Goal: Find specific page/section: Find specific page/section

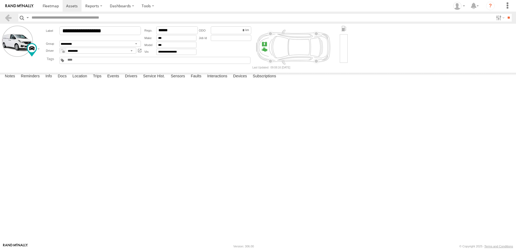
drag, startPoint x: 0, startPoint y: 0, endPoint x: 14, endPoint y: 15, distance: 20.0
click at [9, 16] on link at bounding box center [8, 18] width 8 height 8
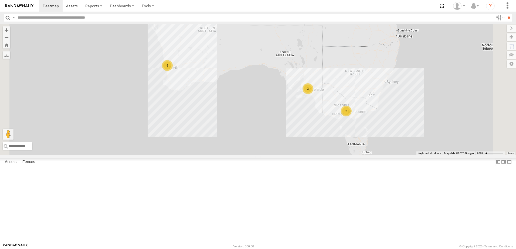
click at [0, 0] on div "[PERSON_NAME] Tech IOV698" at bounding box center [0, 0] width 0 height 0
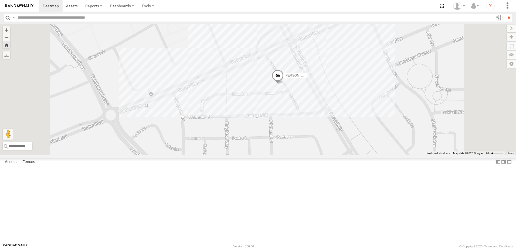
click at [284, 84] on span at bounding box center [278, 77] width 12 height 15
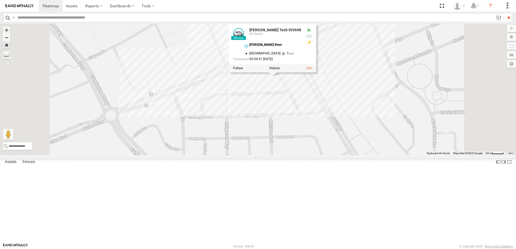
click at [246, 65] on div "[PERSON_NAME] Tech IOV698 [PERSON_NAME] Tech IOV698 All Assets [PERSON_NAME] Re…" at bounding box center [258, 90] width 516 height 132
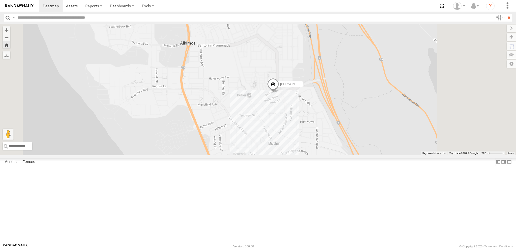
drag, startPoint x: 394, startPoint y: 154, endPoint x: 349, endPoint y: 170, distance: 47.8
click at [352, 155] on div "[PERSON_NAME] Tech IOV698" at bounding box center [258, 90] width 516 height 132
